Goal: Task Accomplishment & Management: Use online tool/utility

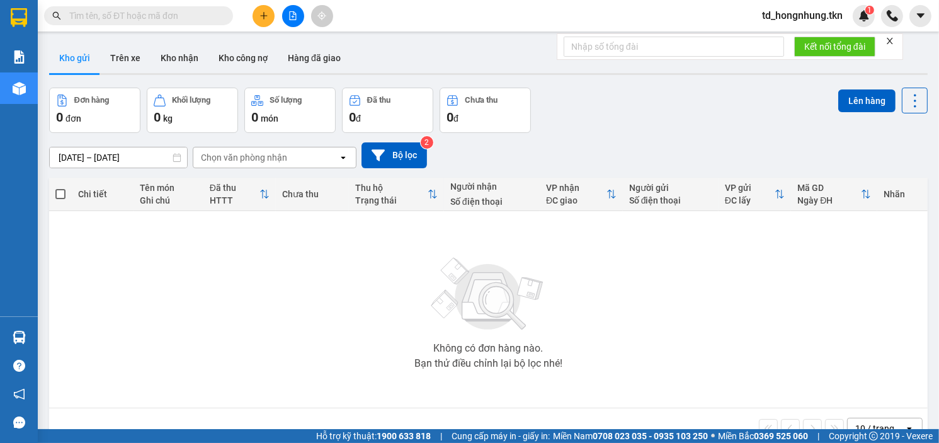
click at [166, 17] on input "text" at bounding box center [143, 16] width 149 height 14
paste input "0869487946"
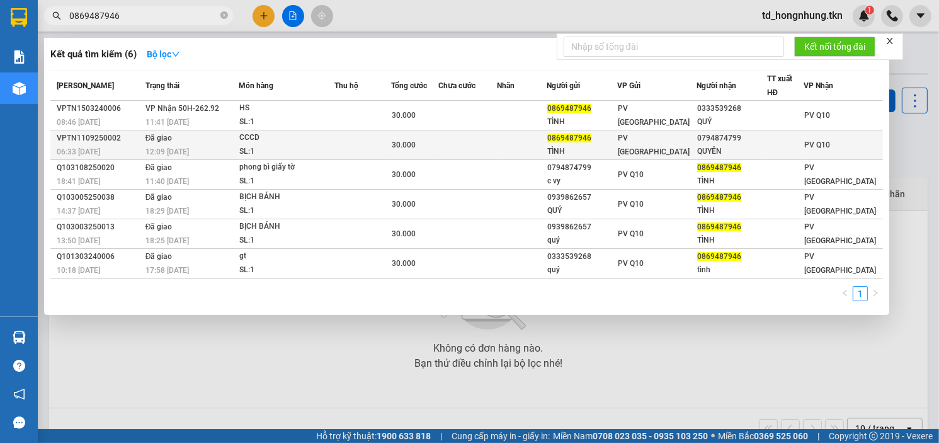
type input "0869487946"
click at [176, 146] on span "12:09 [DATE]" at bounding box center [166, 151] width 43 height 10
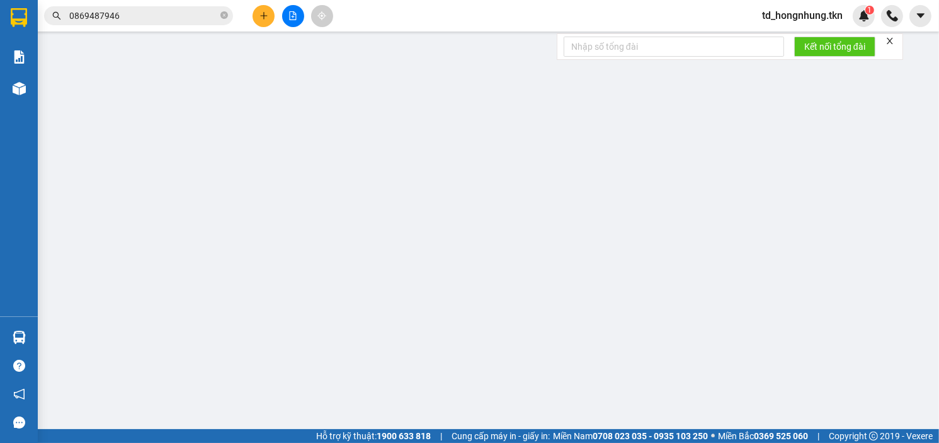
type input "0869487946"
type input "TÌNH"
type input "0794874799"
type input "QUYÊN"
type input "30.000"
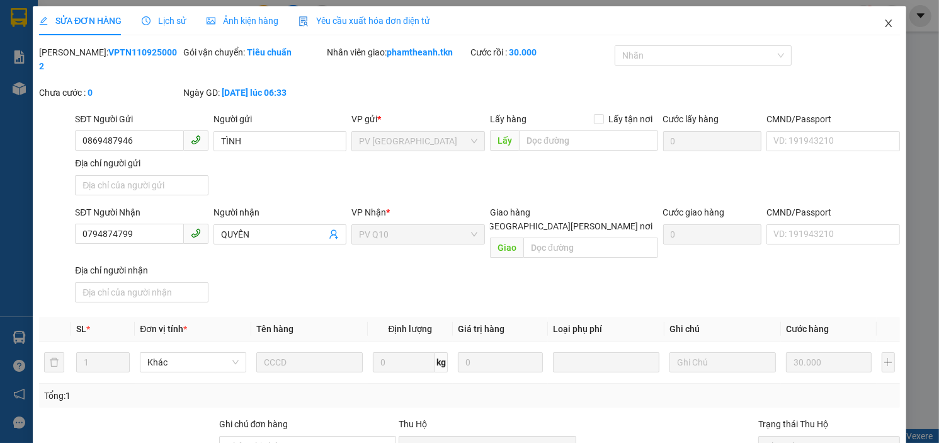
click at [883, 25] on icon "close" at bounding box center [888, 23] width 10 height 10
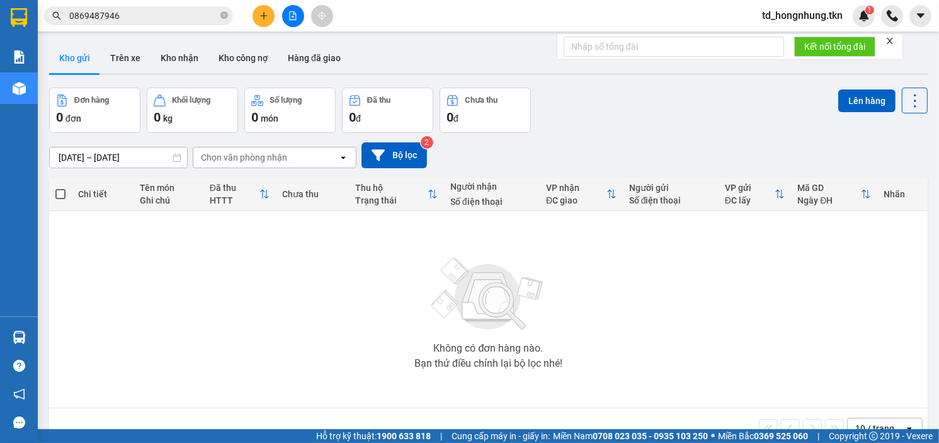
click at [140, 9] on input "0869487946" at bounding box center [143, 16] width 149 height 14
